Goal: Transaction & Acquisition: Book appointment/travel/reservation

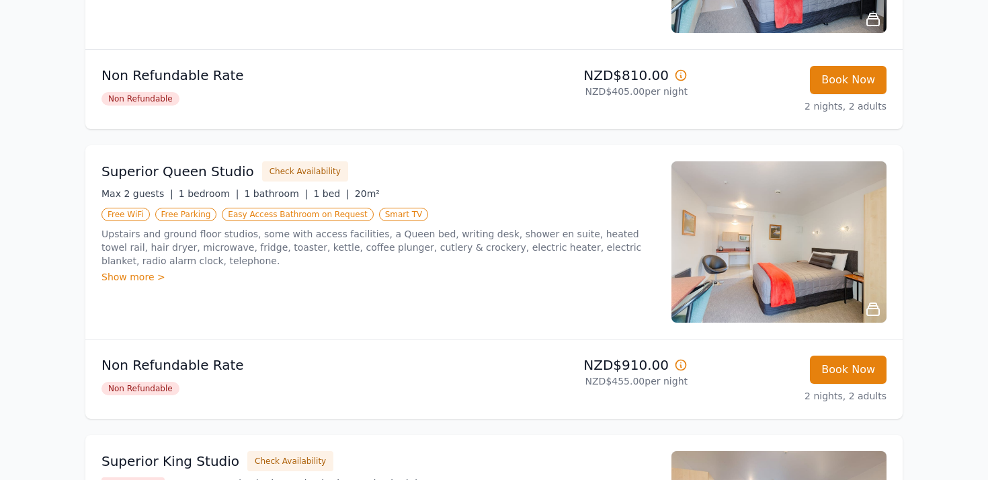
scroll to position [424, 0]
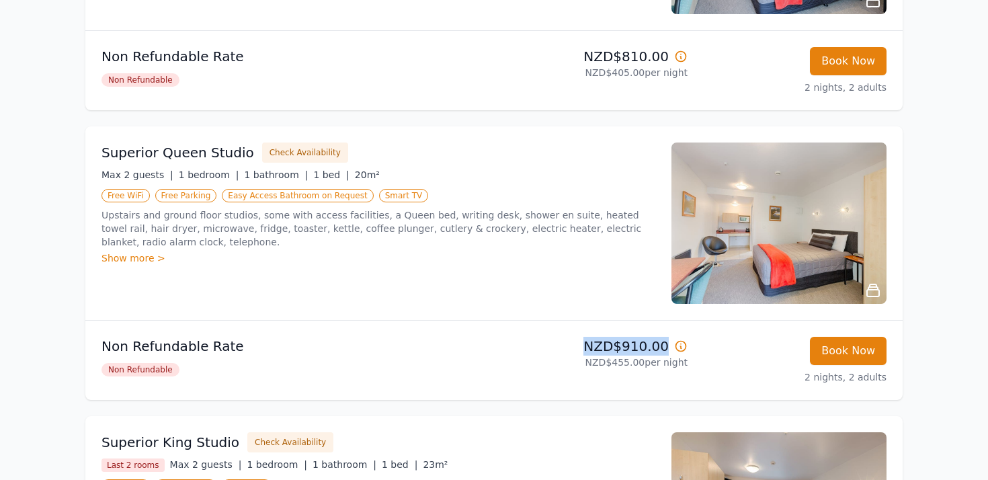
drag, startPoint x: 587, startPoint y: 346, endPoint x: 668, endPoint y: 341, distance: 80.8
click at [668, 341] on p "NZD$910.00" at bounding box center [593, 346] width 188 height 19
copy p "NZD$910.00"
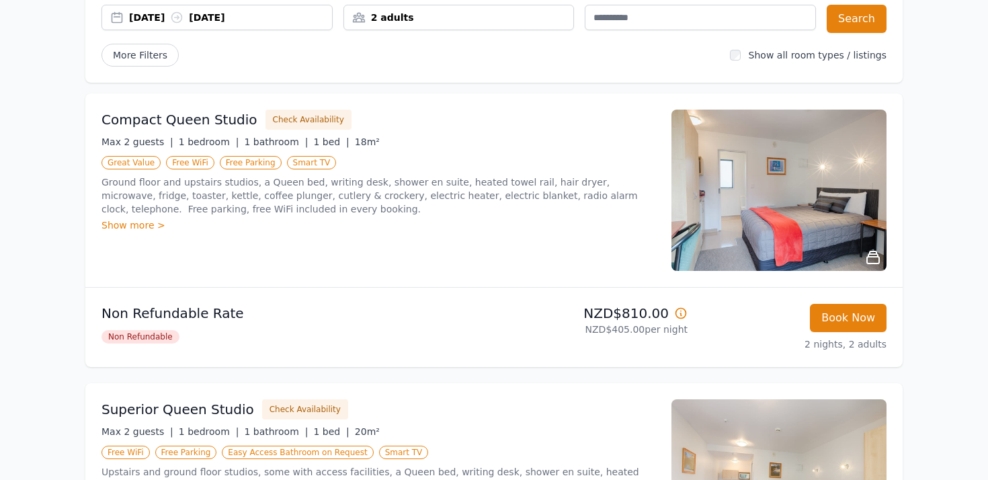
scroll to position [0, 0]
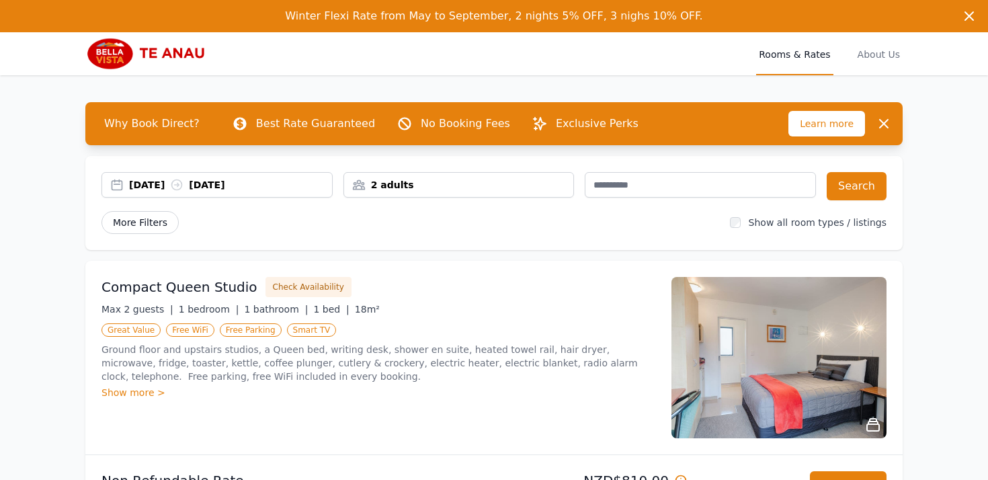
click at [125, 220] on span "More Filters" at bounding box center [140, 222] width 77 height 23
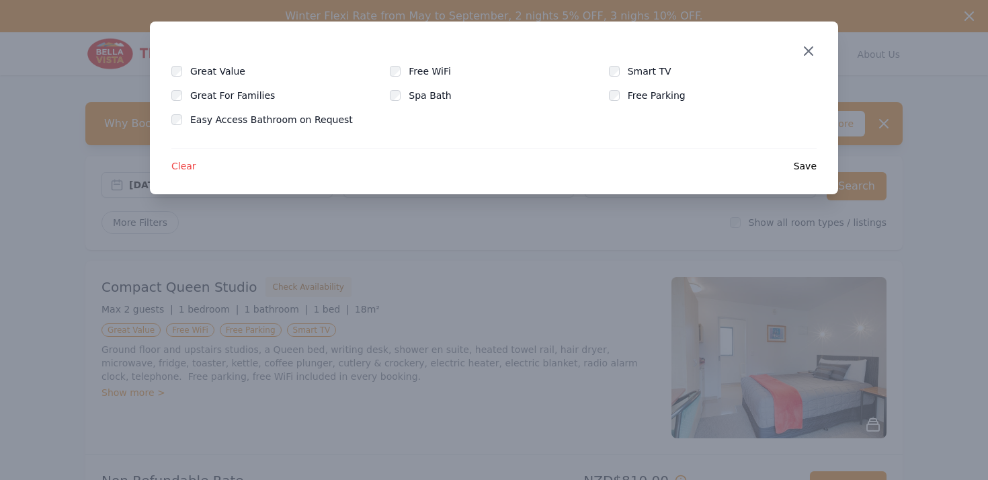
click at [812, 52] on icon "button" at bounding box center [809, 51] width 16 height 16
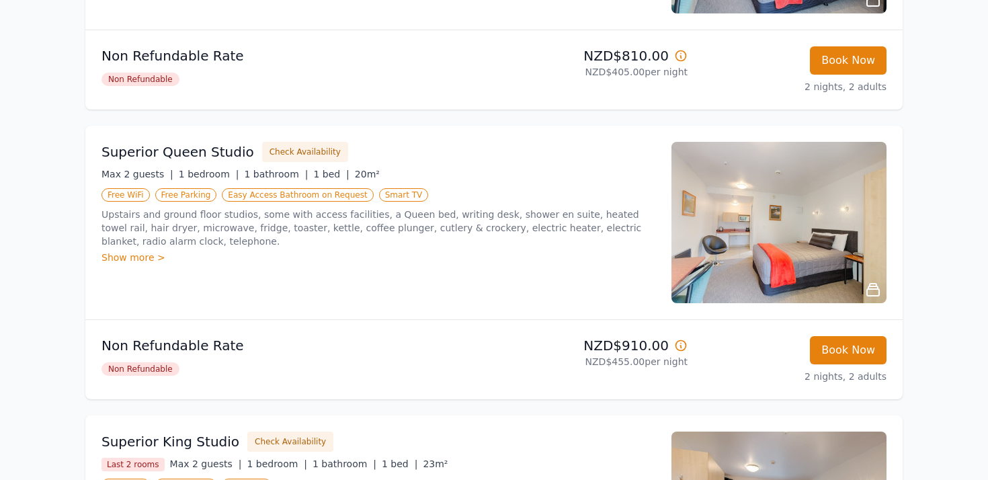
scroll to position [440, 0]
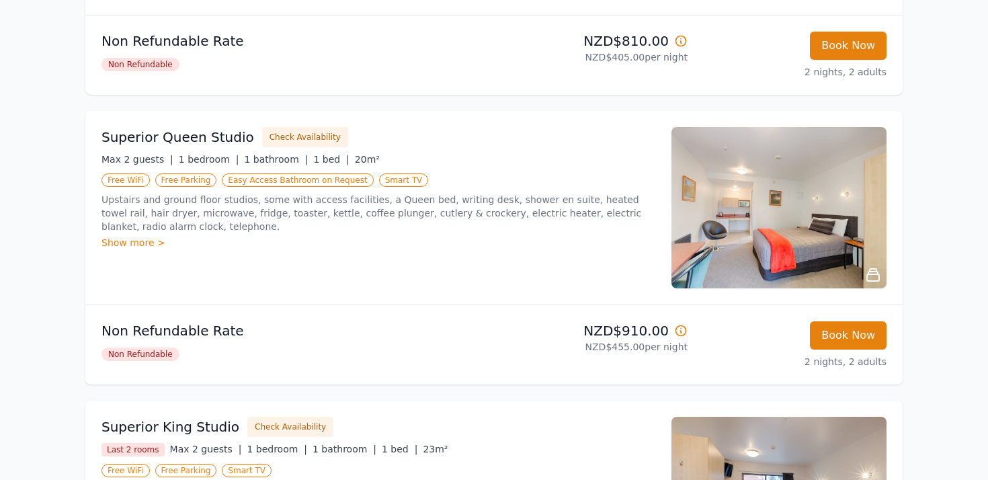
click at [757, 208] on img at bounding box center [779, 207] width 215 height 161
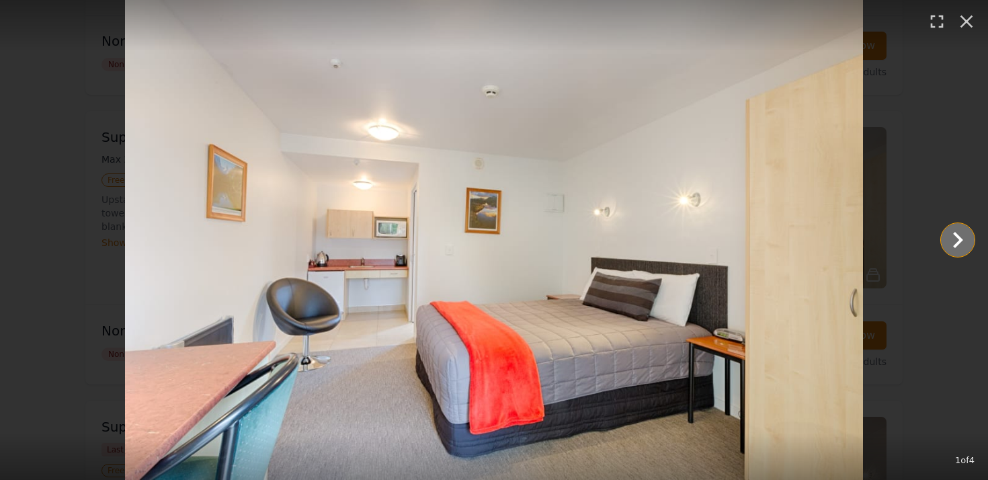
click at [960, 239] on icon "Show slide 2 of 4" at bounding box center [958, 240] width 10 height 16
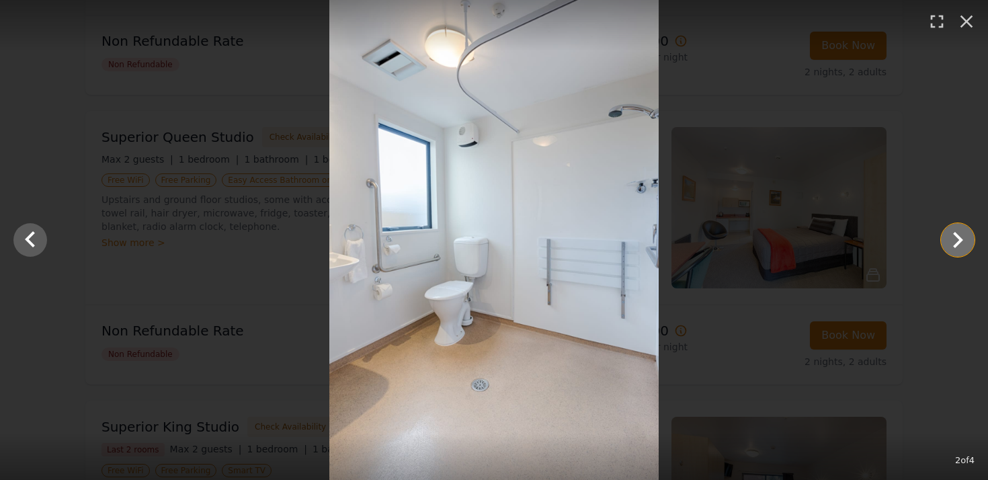
click at [960, 239] on icon "Show slide 3 of 4" at bounding box center [958, 240] width 10 height 16
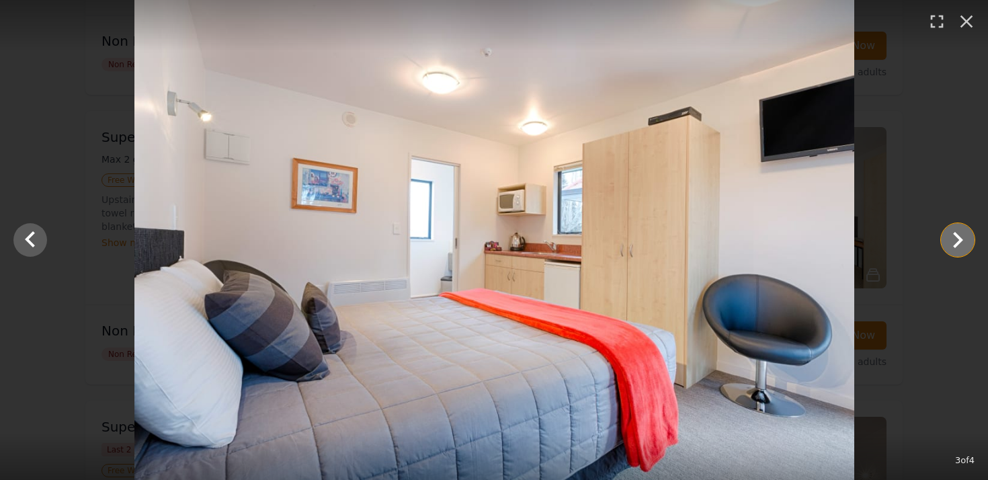
click at [960, 239] on icon "Show slide 4 of 4" at bounding box center [958, 240] width 10 height 16
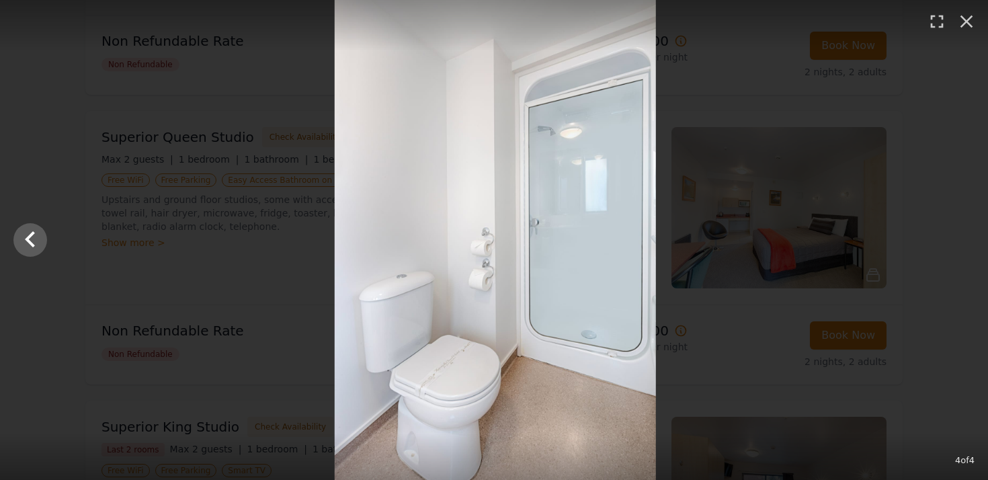
click at [960, 239] on div at bounding box center [495, 240] width 988 height 480
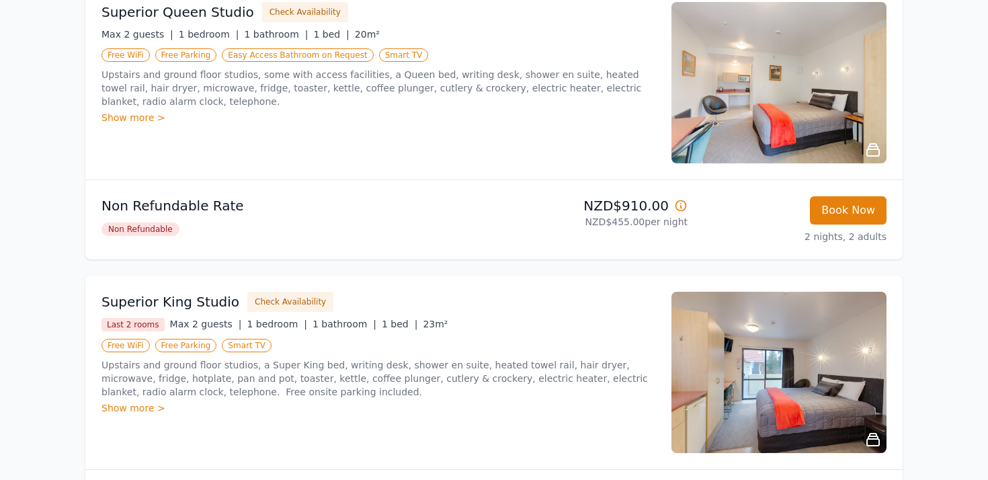
scroll to position [0, 0]
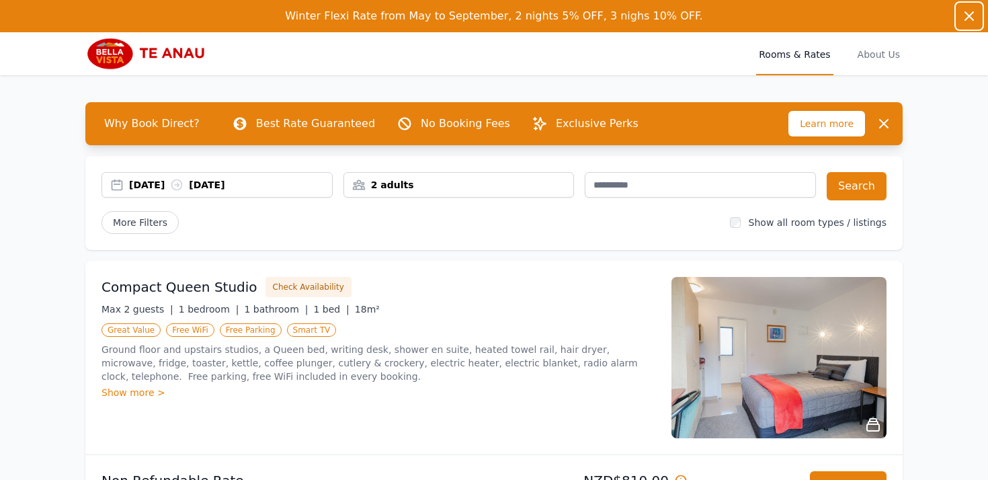
click at [969, 19] on icon "button" at bounding box center [969, 16] width 16 height 16
